Goal: Information Seeking & Learning: Find specific fact

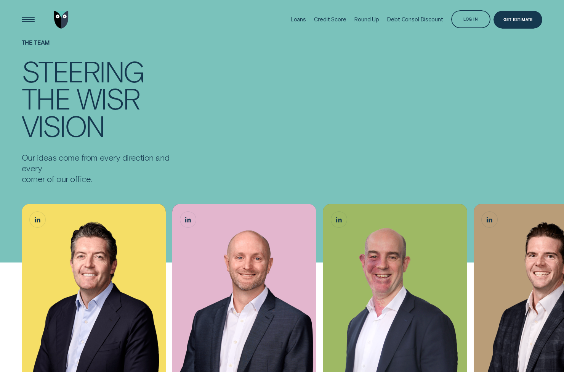
scroll to position [93, 0]
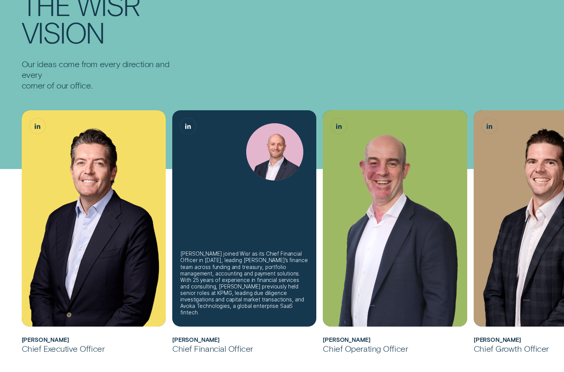
click at [240, 209] on div "[PERSON_NAME] joined Wisr as its Chief Financial Officer in [DATE], leading [PE…" at bounding box center [244, 218] width 144 height 216
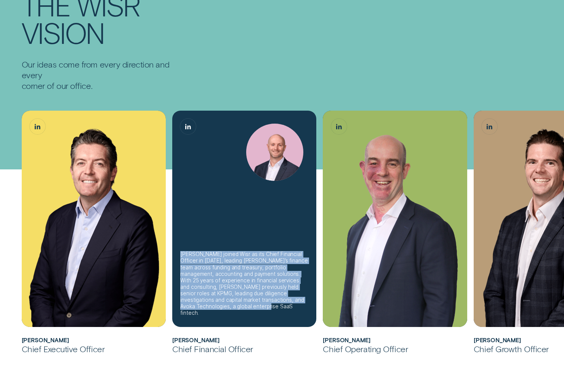
drag, startPoint x: 183, startPoint y: 260, endPoint x: 254, endPoint y: 317, distance: 90.7
click at [254, 317] on div "[PERSON_NAME] joined Wisr as its Chief Financial Officer in [DATE], leading [PE…" at bounding box center [244, 219] width 144 height 216
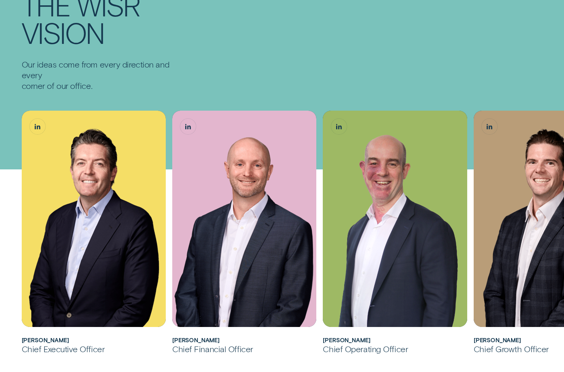
copy div "[PERSON_NAME] joined Wisr as its Chief Financial Officer in [DATE], leading [PE…"
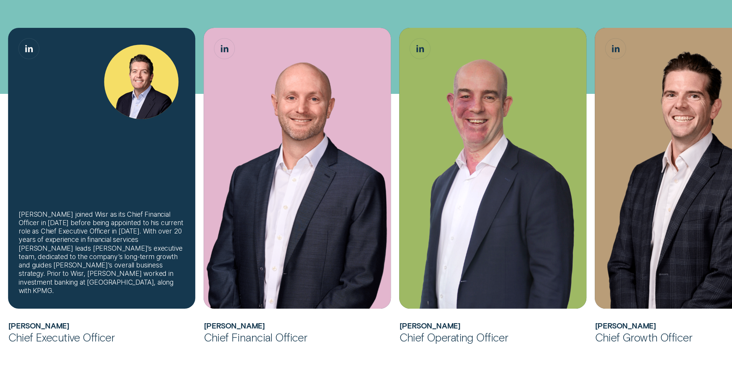
scroll to position [246, 0]
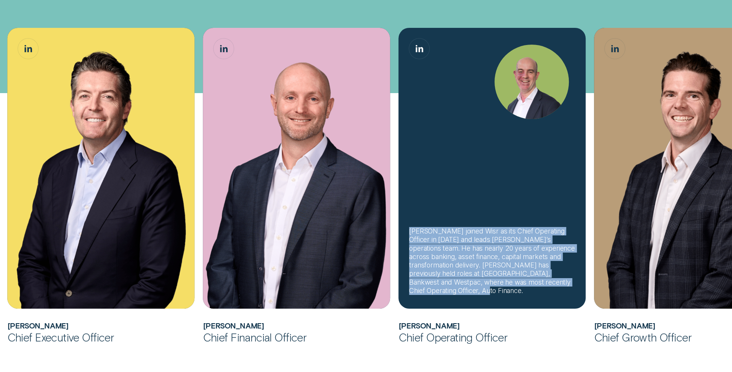
drag, startPoint x: 412, startPoint y: 233, endPoint x: 517, endPoint y: 286, distance: 117.7
click at [517, 286] on div "[PERSON_NAME] joined Wisr as its Chief Operating Officer in [DATE] and leads [P…" at bounding box center [492, 261] width 166 height 68
copy div "[PERSON_NAME] joined Wisr as its Chief Operating Officer in [DATE] and leads [P…"
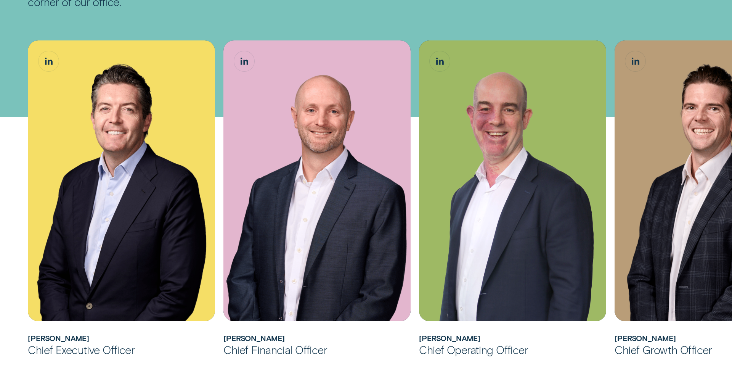
scroll to position [223, 0]
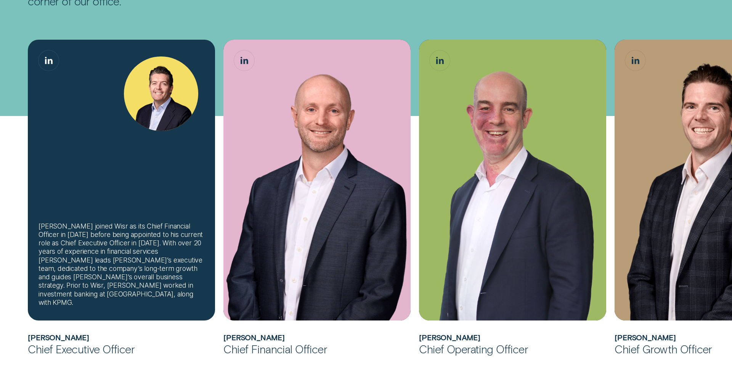
click at [90, 302] on div "[PERSON_NAME] joined Wisr as its Chief Financial Officer in [DATE] before being…" at bounding box center [122, 264] width 166 height 85
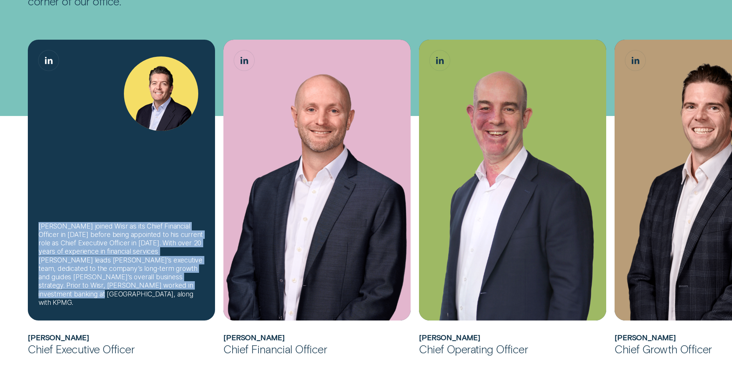
drag, startPoint x: 93, startPoint y: 303, endPoint x: 39, endPoint y: 233, distance: 89.1
click at [39, 233] on div "[PERSON_NAME] joined Wisr as its Chief Financial Officer in [DATE] before being…" at bounding box center [122, 264] width 166 height 85
copy div "[PERSON_NAME] joined Wisr as its Chief Financial Officer in [DATE] before being…"
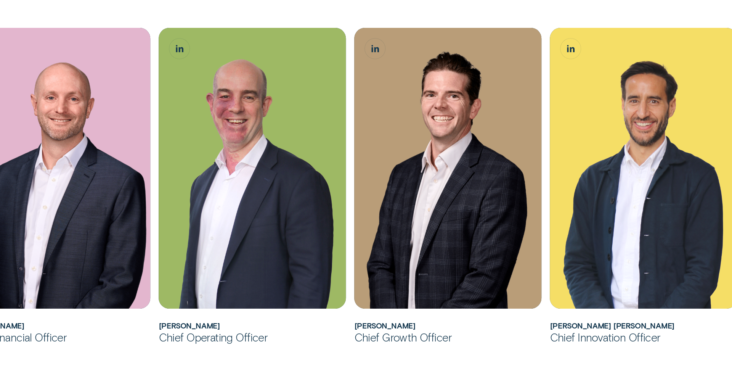
scroll to position [380, 0]
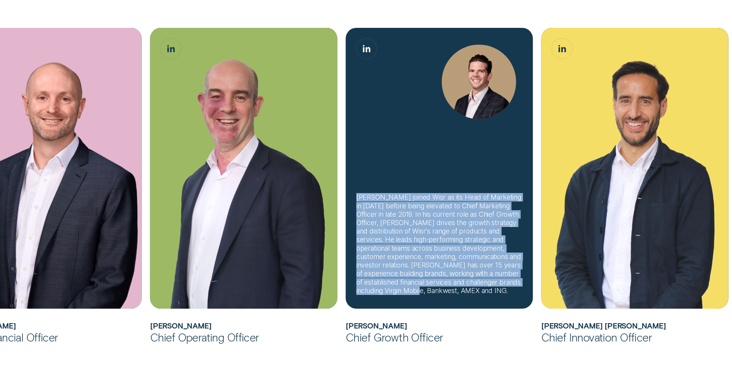
drag, startPoint x: 358, startPoint y: 196, endPoint x: 487, endPoint y: 288, distance: 158.6
click at [487, 288] on div "[PERSON_NAME] joined Wisr as its Head of Marketing in [DATE] before being eleva…" at bounding box center [440, 244] width 166 height 102
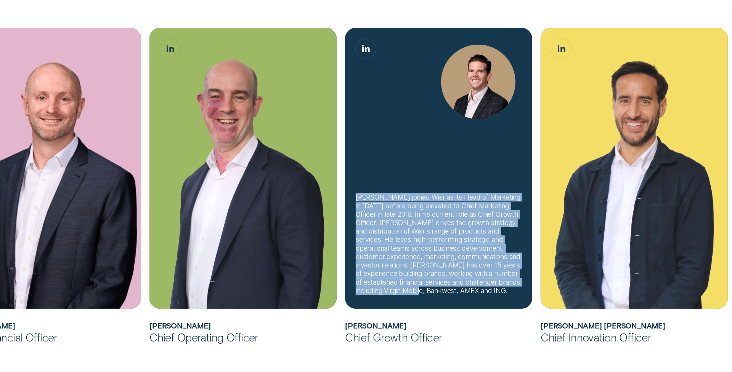
copy div "[PERSON_NAME] joined Wisr as its Head of Marketing in [DATE] before being eleva…"
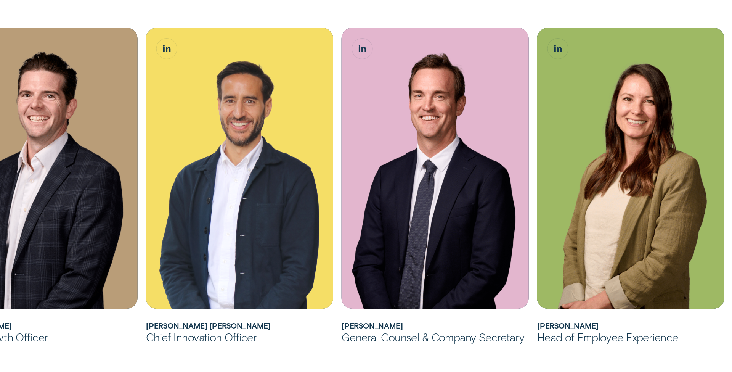
scroll to position [604, 0]
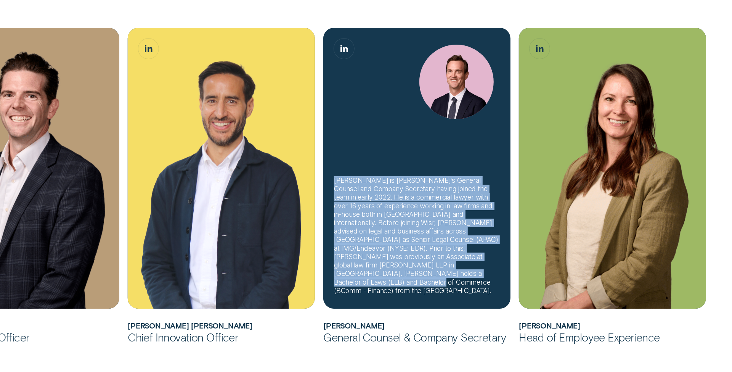
drag, startPoint x: 335, startPoint y: 197, endPoint x: 419, endPoint y: 288, distance: 123.3
click at [419, 288] on div "[PERSON_NAME] is [PERSON_NAME]’s General Counsel and Company Secretary having j…" at bounding box center [417, 235] width 166 height 119
copy div "[PERSON_NAME] is [PERSON_NAME]’s General Counsel and Company Secretary having j…"
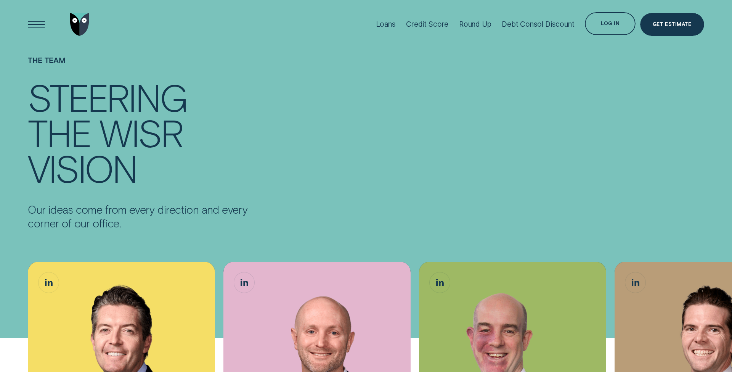
scroll to position [0, 0]
